Goal: Task Accomplishment & Management: Complete application form

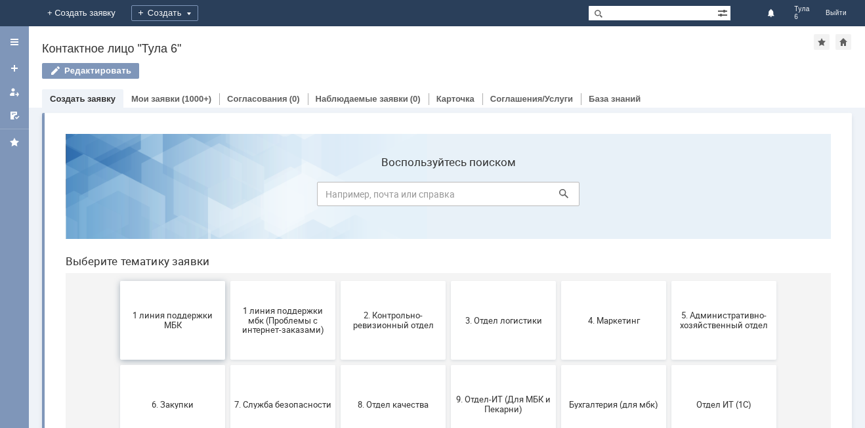
click at [156, 316] on span "1 линия поддержки МБК" at bounding box center [172, 320] width 97 height 20
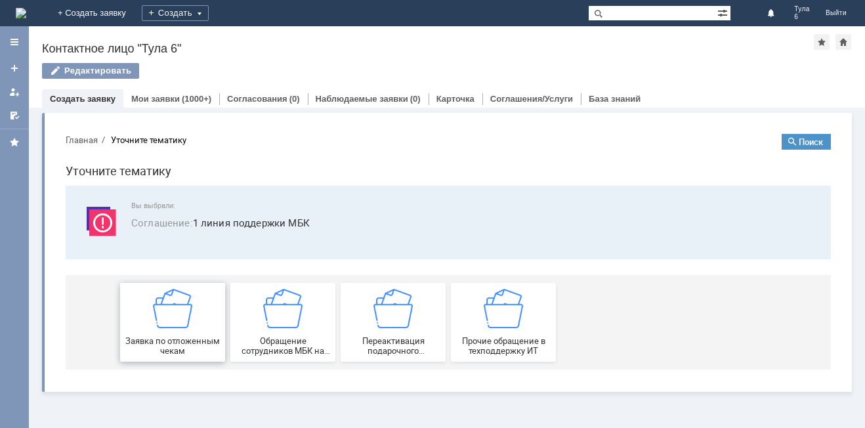
click at [164, 323] on img at bounding box center [172, 308] width 39 height 39
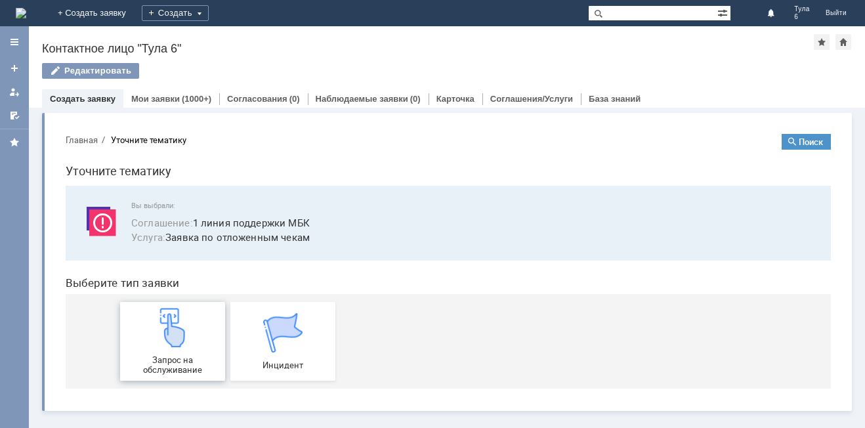
click at [169, 338] on img at bounding box center [172, 327] width 39 height 39
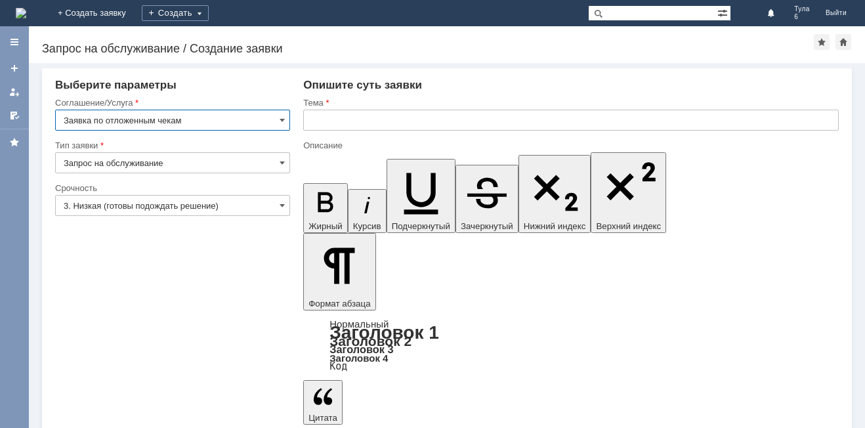
click at [125, 203] on input "3. Низкая (готовы подождать решение)" at bounding box center [172, 205] width 235 height 21
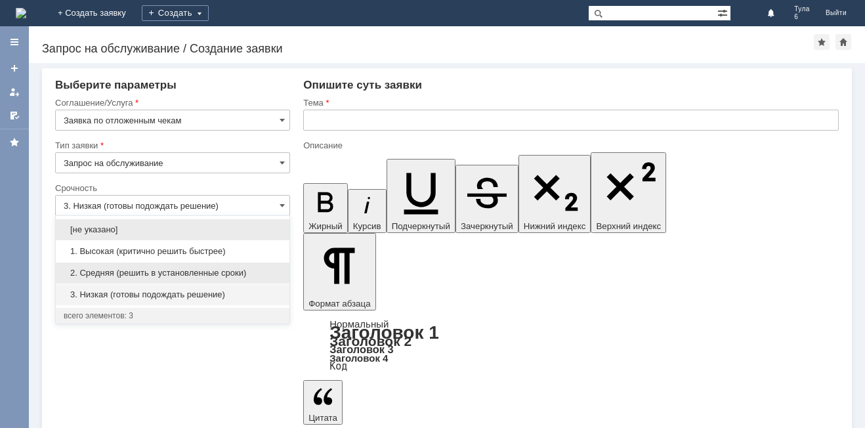
click at [116, 267] on div "2. Средняя (решить в установленные сроки)" at bounding box center [173, 272] width 234 height 21
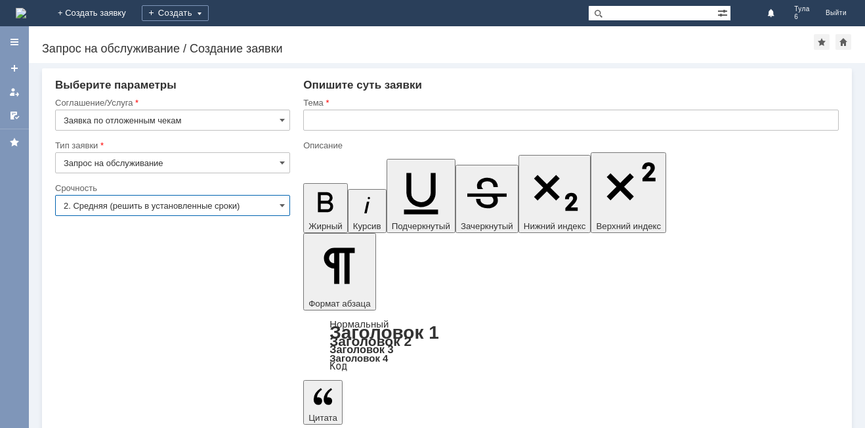
type input "2. Средняя (решить в установленные сроки)"
click at [311, 118] on input "text" at bounding box center [570, 120] width 535 height 21
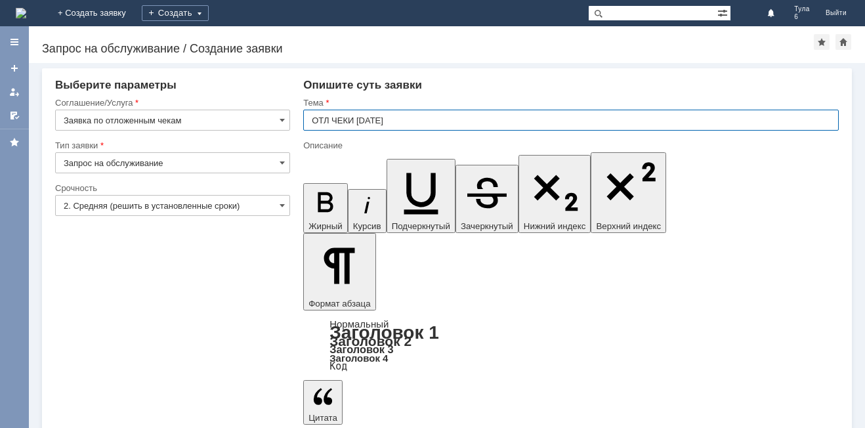
type input "ОТЛ ЧЕКИ [DATE]"
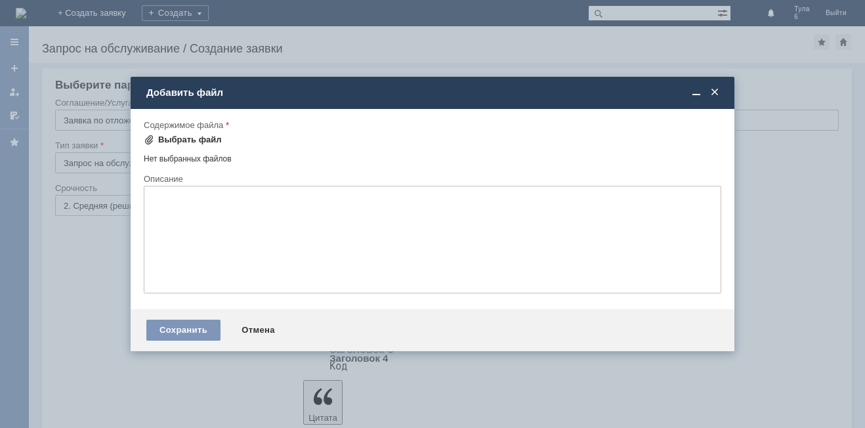
click at [198, 137] on div "Выбрать файл" at bounding box center [190, 140] width 64 height 10
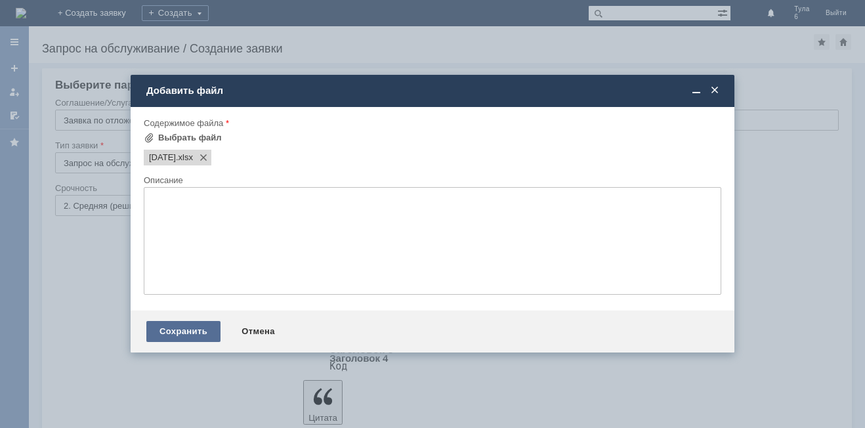
click at [184, 326] on div "Сохранить" at bounding box center [183, 331] width 74 height 21
